Goal: Information Seeking & Learning: Learn about a topic

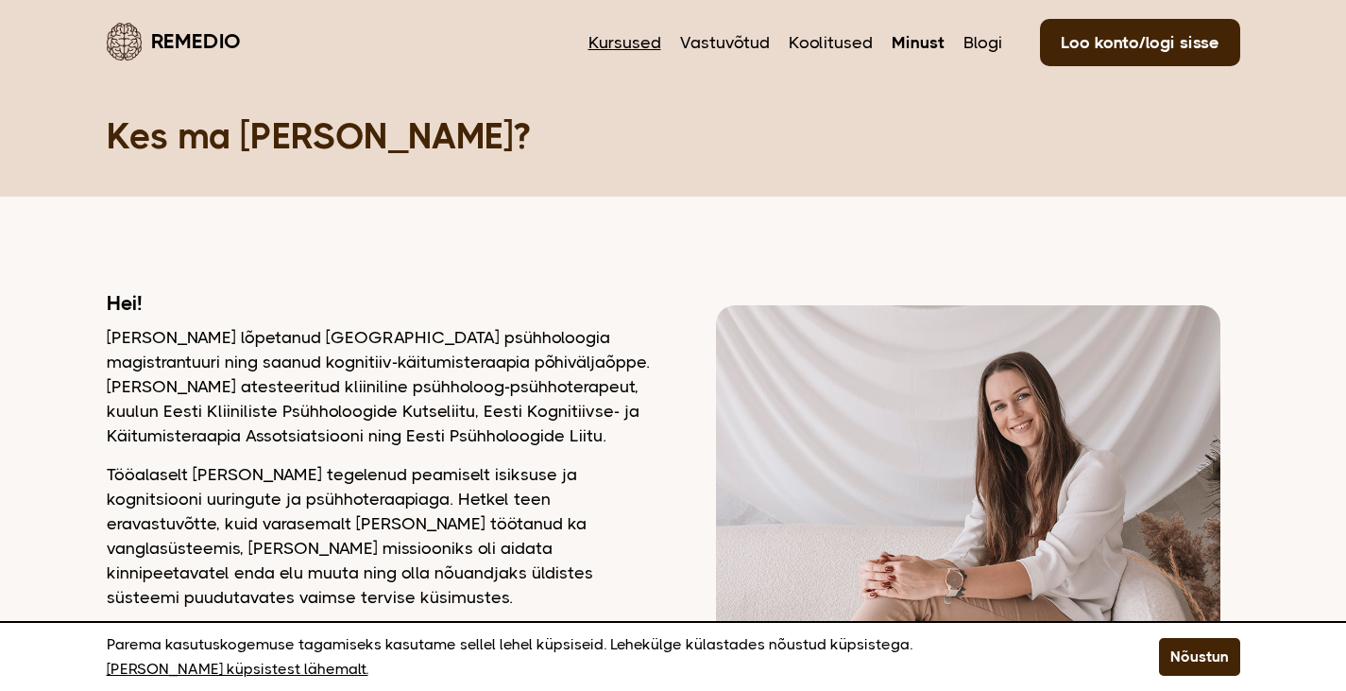
click at [655, 38] on link "Kursused" at bounding box center [625, 42] width 73 height 25
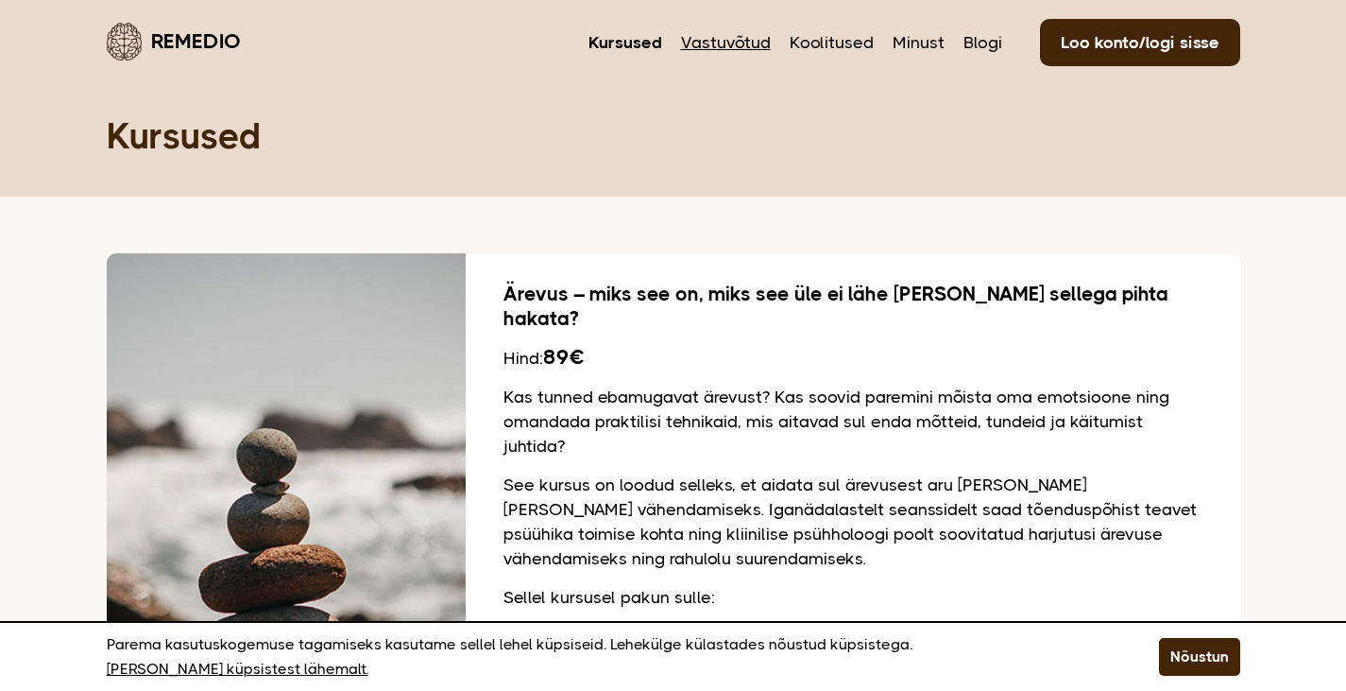
drag, startPoint x: 725, startPoint y: 28, endPoint x: 723, endPoint y: 38, distance: 9.6
click at [723, 37] on nav "Kursused Vastuvõtud Koolitused Minust Blogi Loo konto/logi sisse" at bounding box center [915, 41] width 652 height 44
click at [725, 43] on link "Vastuvõtud" at bounding box center [726, 42] width 90 height 25
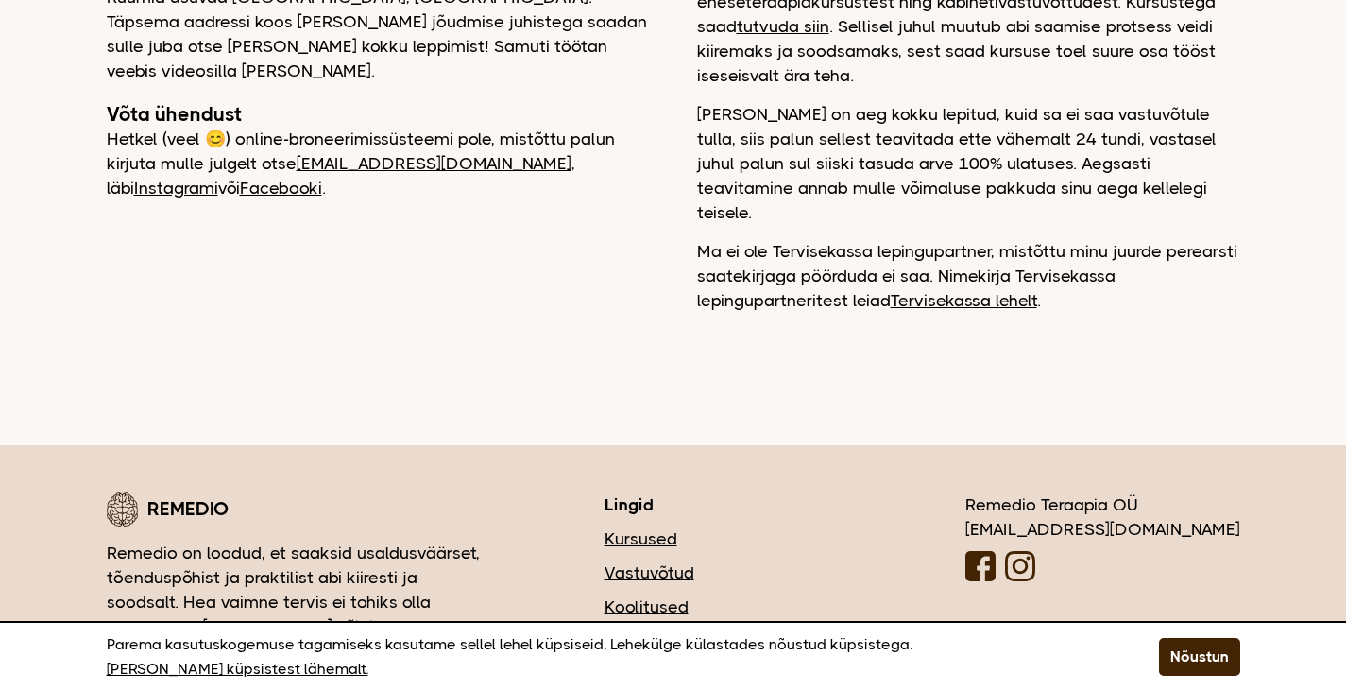
scroll to position [569, 0]
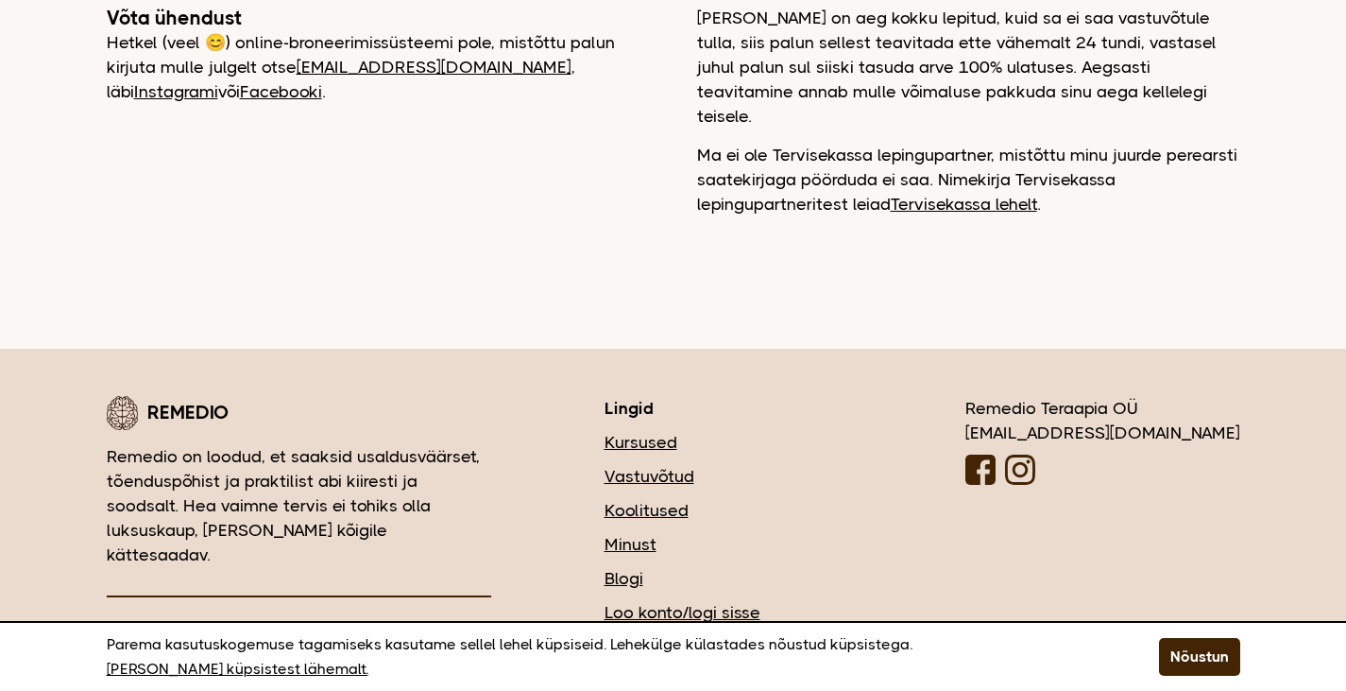
click at [779, 498] on link "Koolitused" at bounding box center [729, 510] width 248 height 25
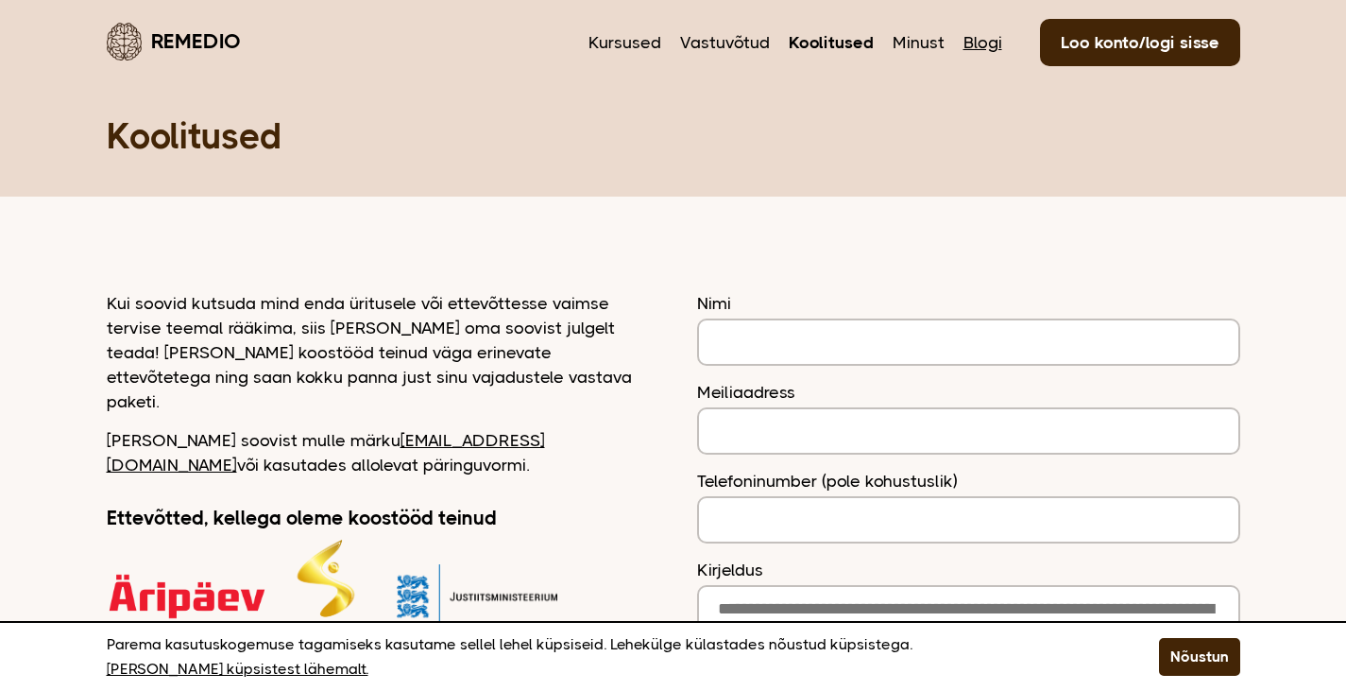
click at [996, 43] on link "Blogi" at bounding box center [983, 42] width 39 height 25
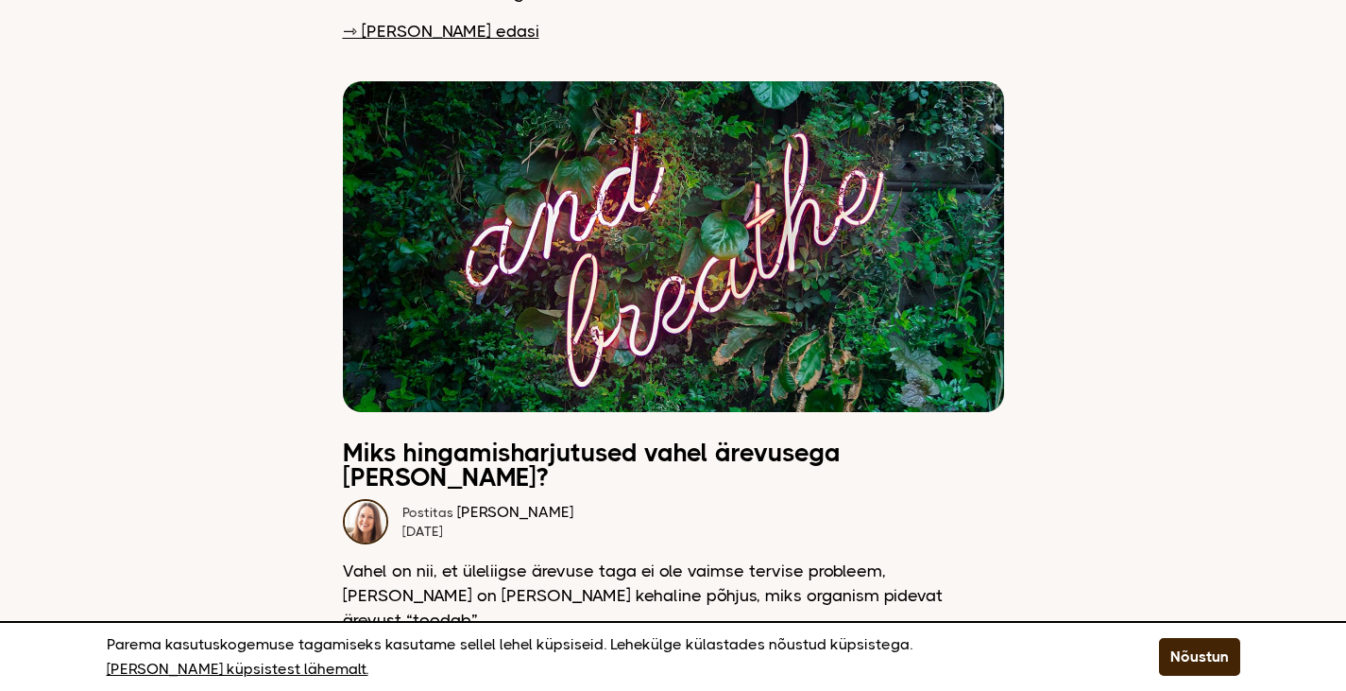
scroll to position [3685, 0]
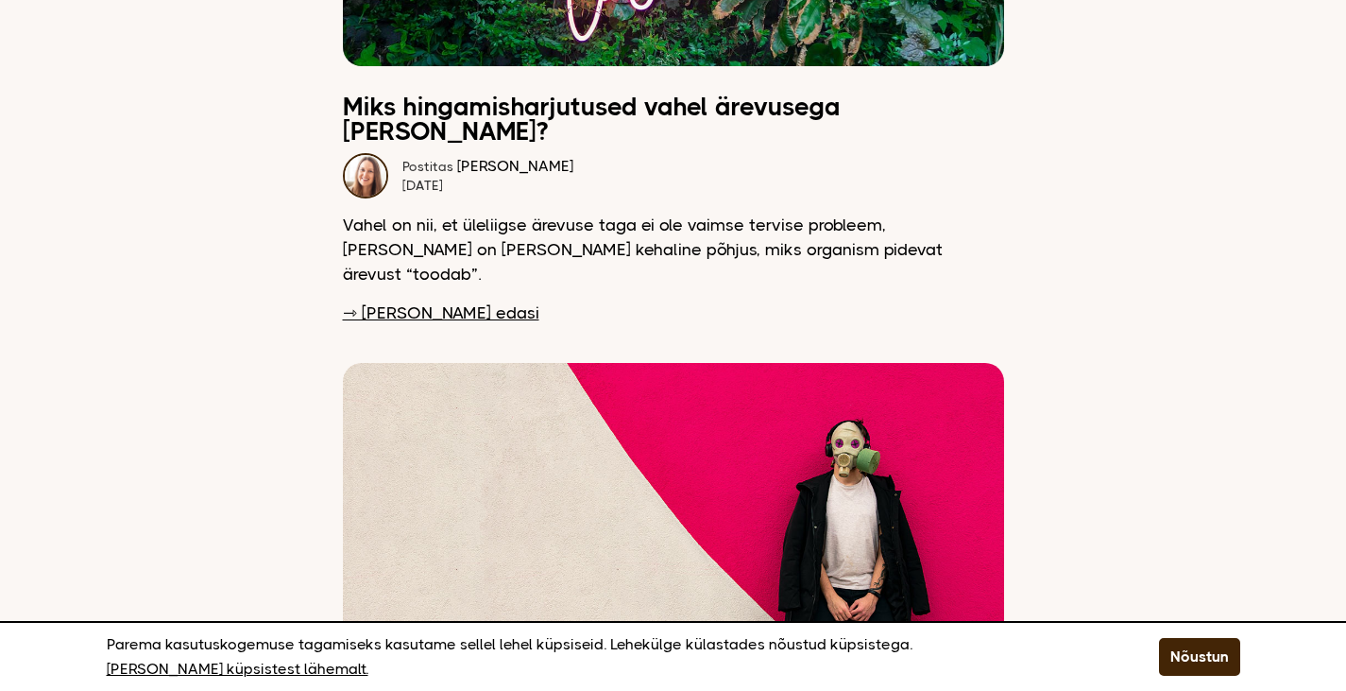
click at [390, 300] on link "⇾ Loe edasi" at bounding box center [441, 312] width 197 height 25
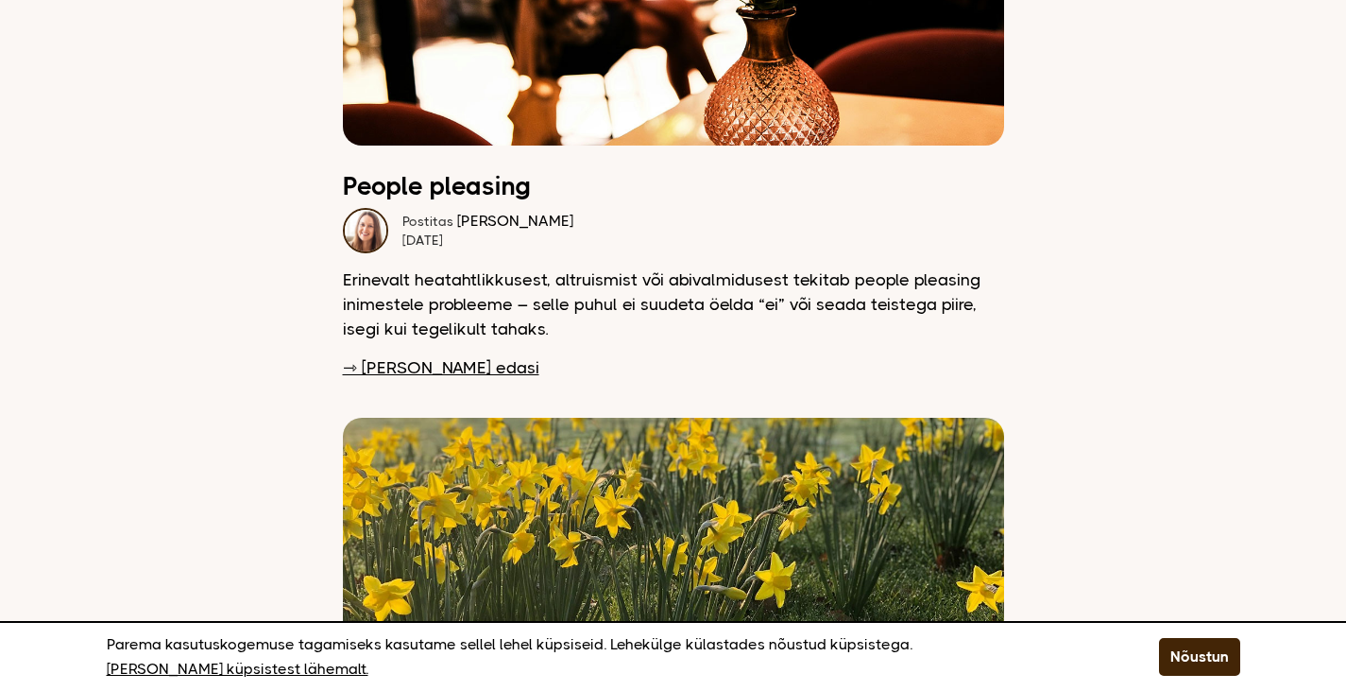
scroll to position [4724, 0]
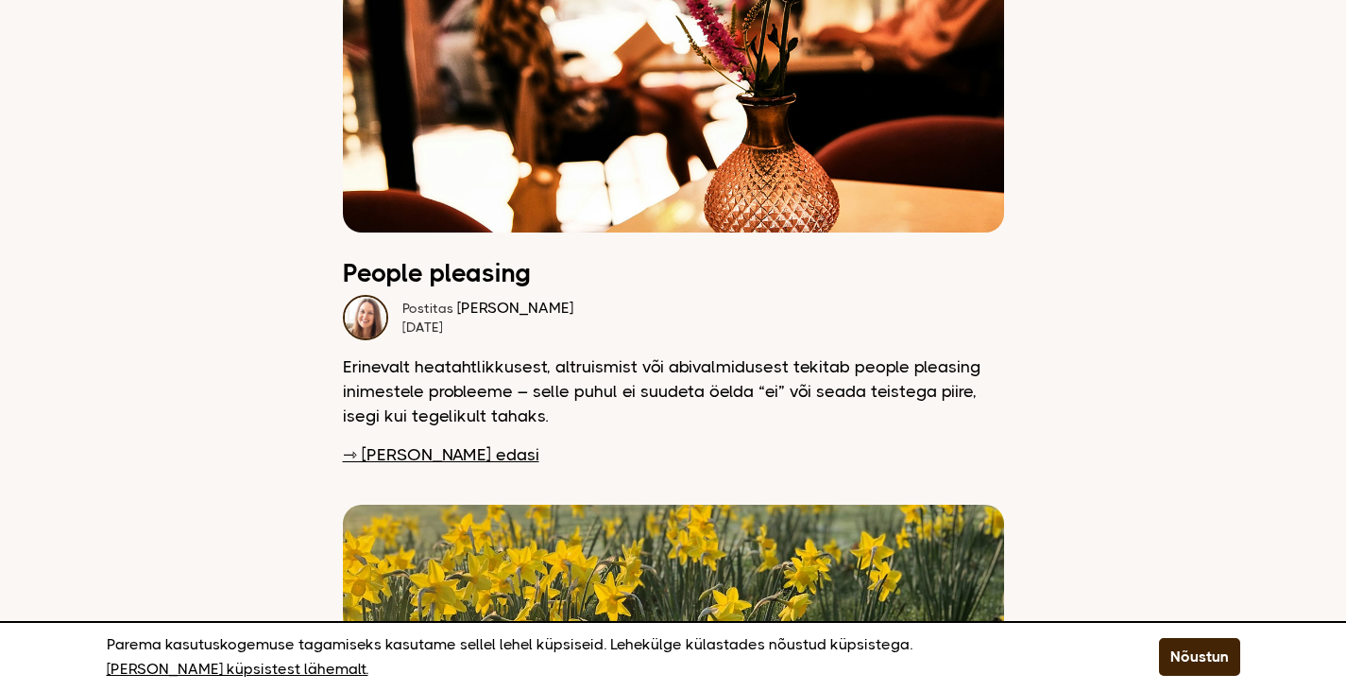
click at [401, 442] on link "⇾ Loe edasi" at bounding box center [441, 454] width 197 height 25
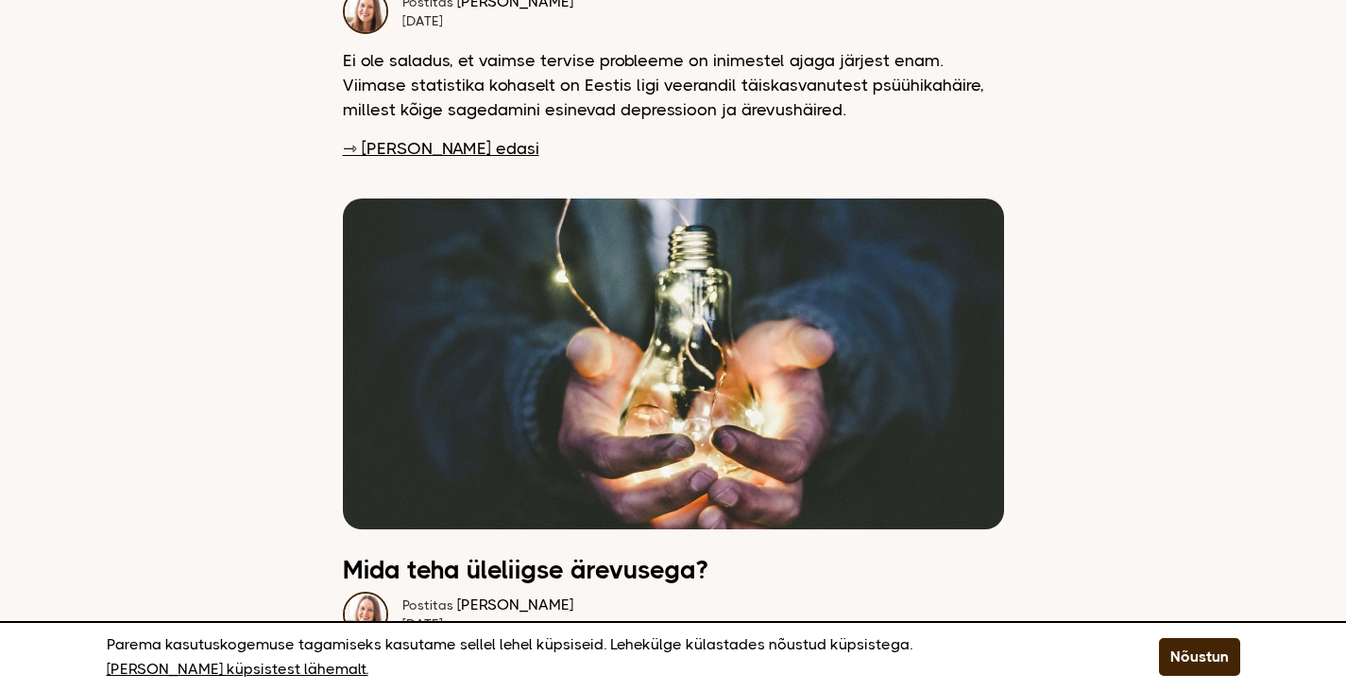
scroll to position [7653, 0]
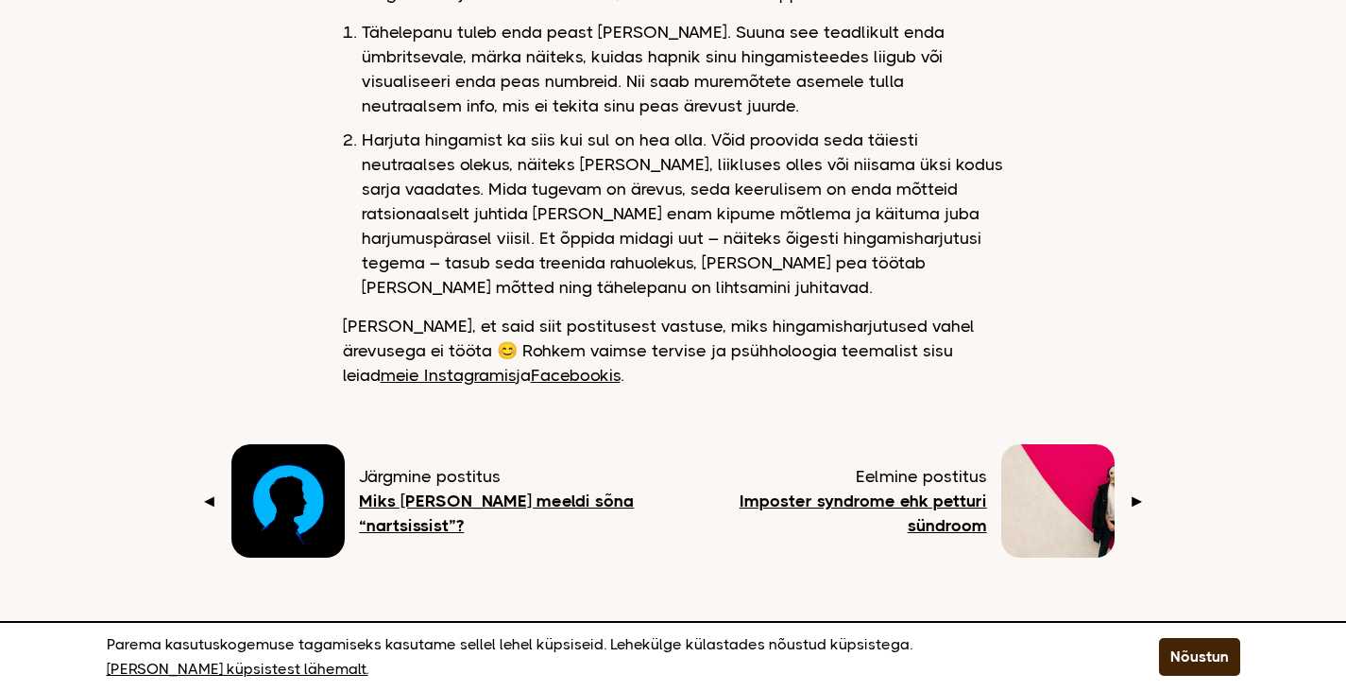
scroll to position [2646, 0]
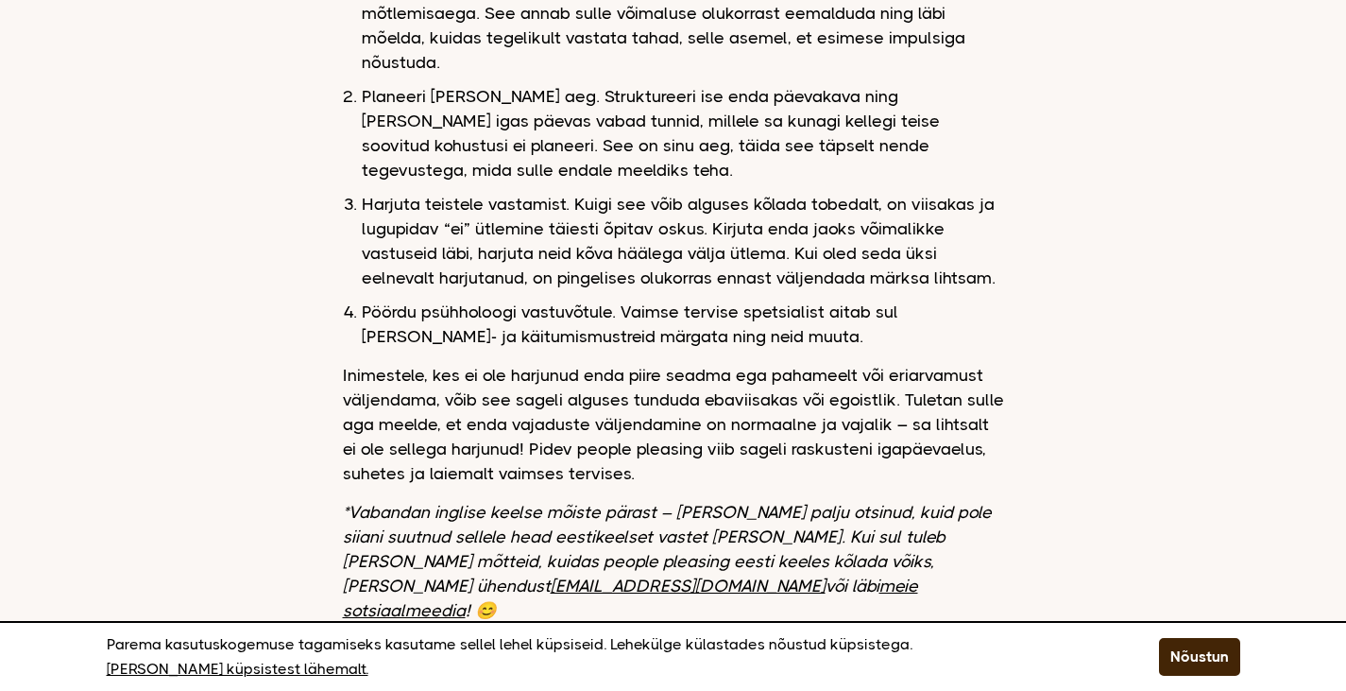
scroll to position [2173, 0]
